Goal: Information Seeking & Learning: Learn about a topic

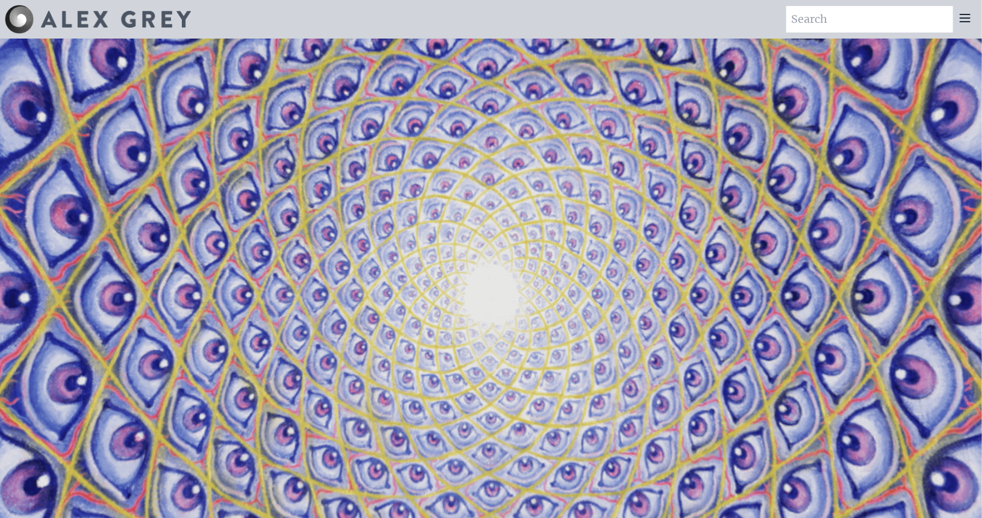
click at [970, 23] on icon at bounding box center [965, 18] width 14 height 14
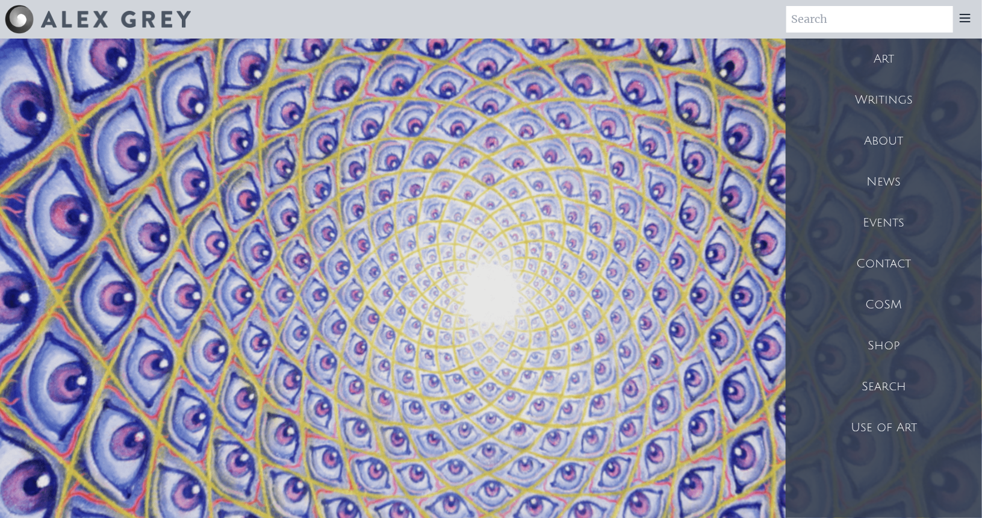
click at [902, 57] on div "Art" at bounding box center [884, 59] width 196 height 41
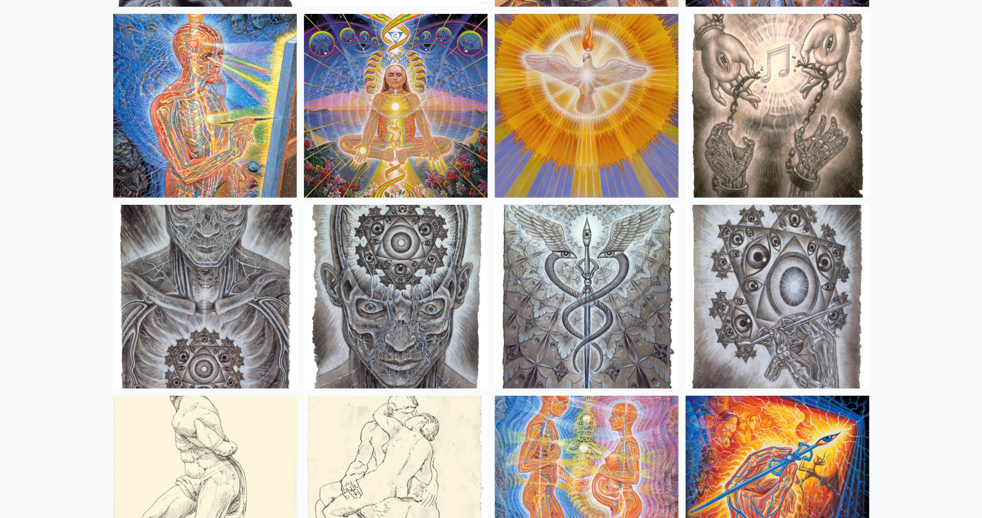
scroll to position [8899, 0]
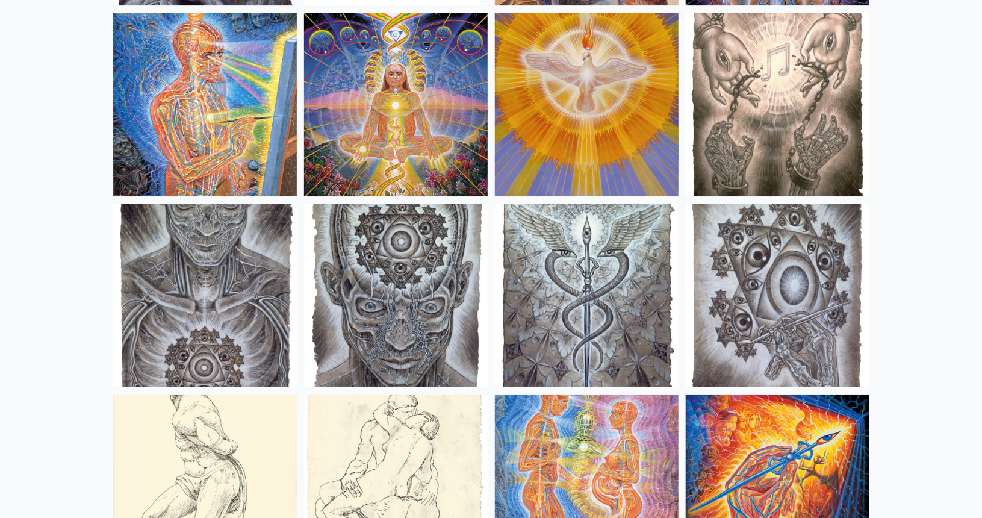
click at [428, 268] on img at bounding box center [396, 295] width 184 height 184
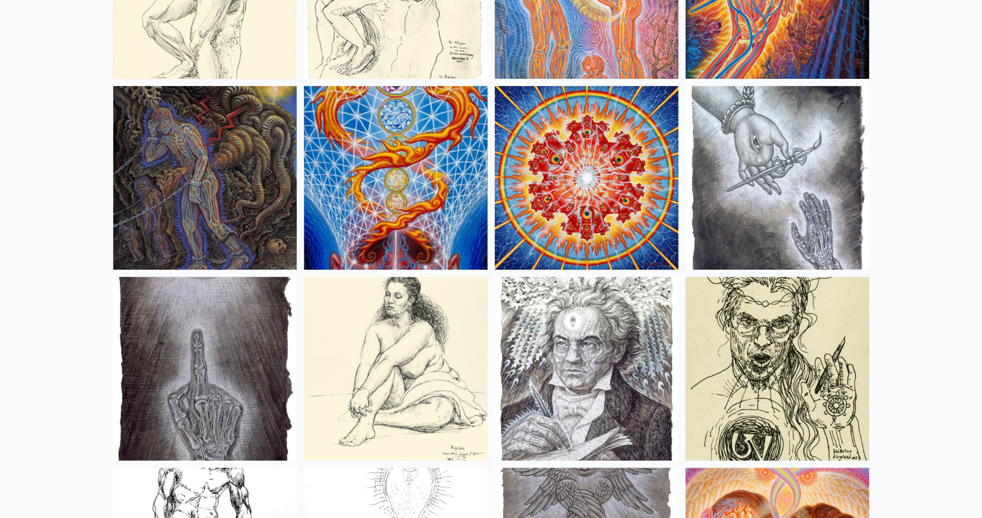
scroll to position [9396, 0]
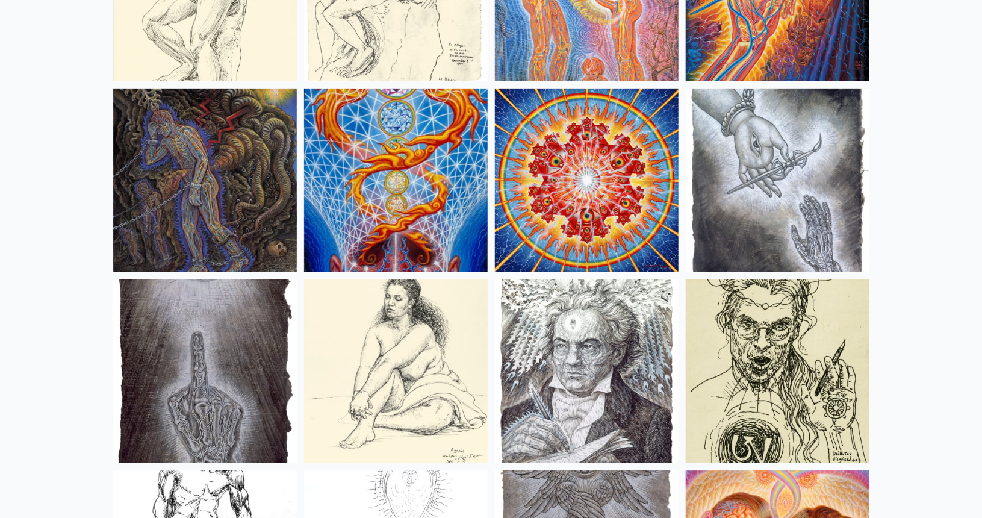
click at [656, 222] on img at bounding box center [587, 180] width 184 height 184
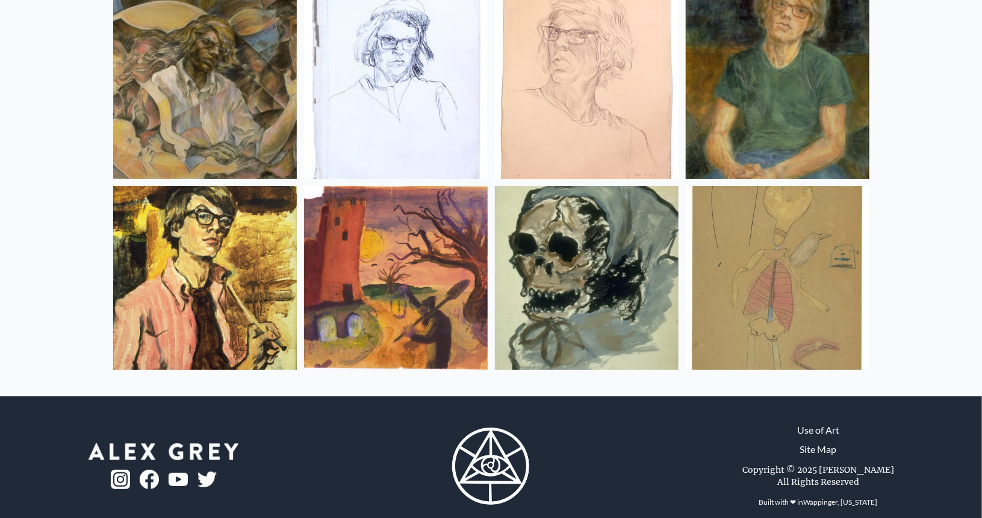
scroll to position [15995, 0]
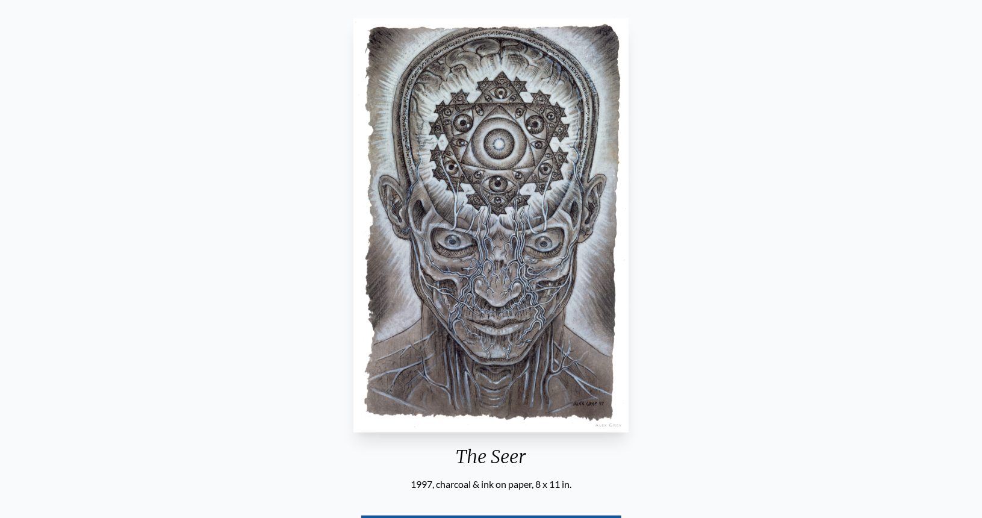
scroll to position [116, 0]
